Goal: Check status: Check status

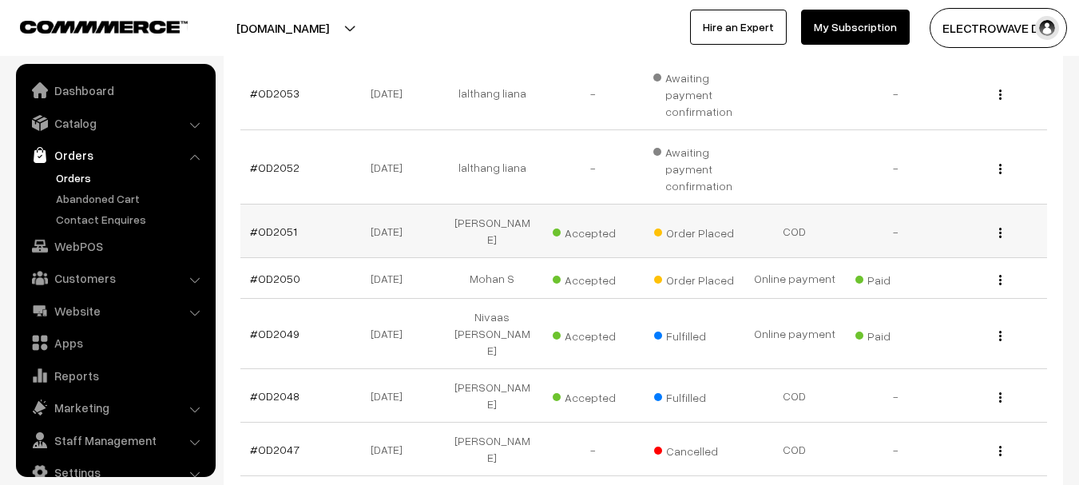
scroll to position [26, 0]
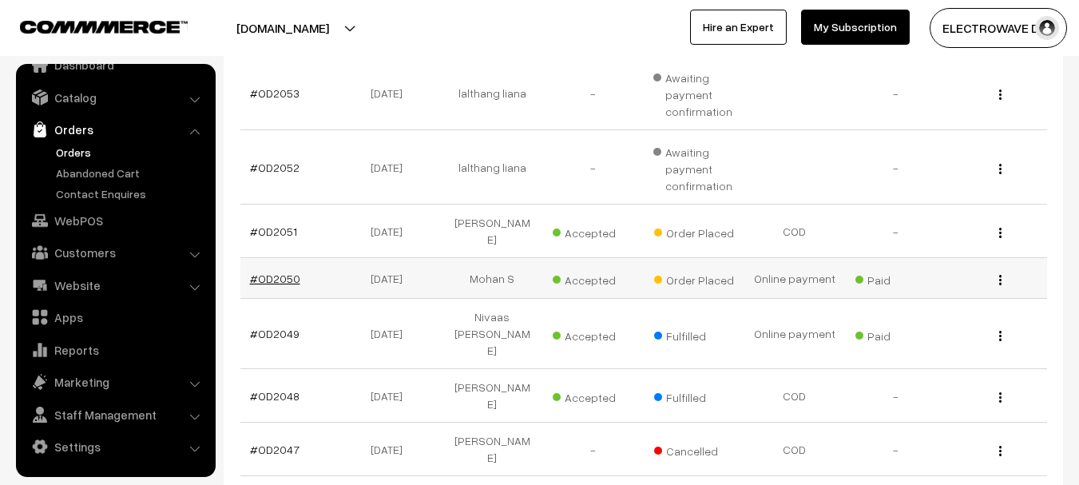
click at [272, 272] on link "#OD2050" at bounding box center [275, 279] width 50 height 14
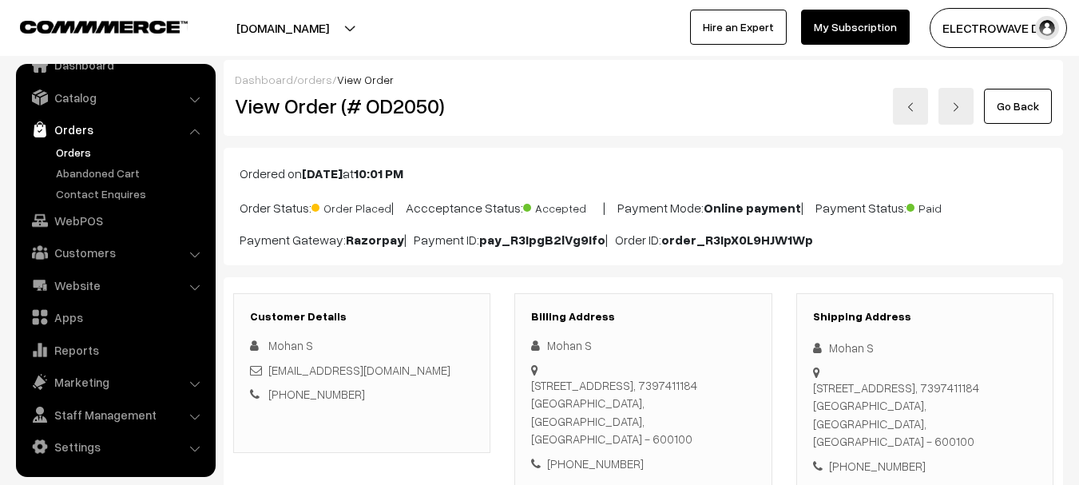
drag, startPoint x: 920, startPoint y: 103, endPoint x: 925, endPoint y: 67, distance: 36.4
click at [920, 102] on link at bounding box center [910, 106] width 35 height 37
